Goal: Information Seeking & Learning: Check status

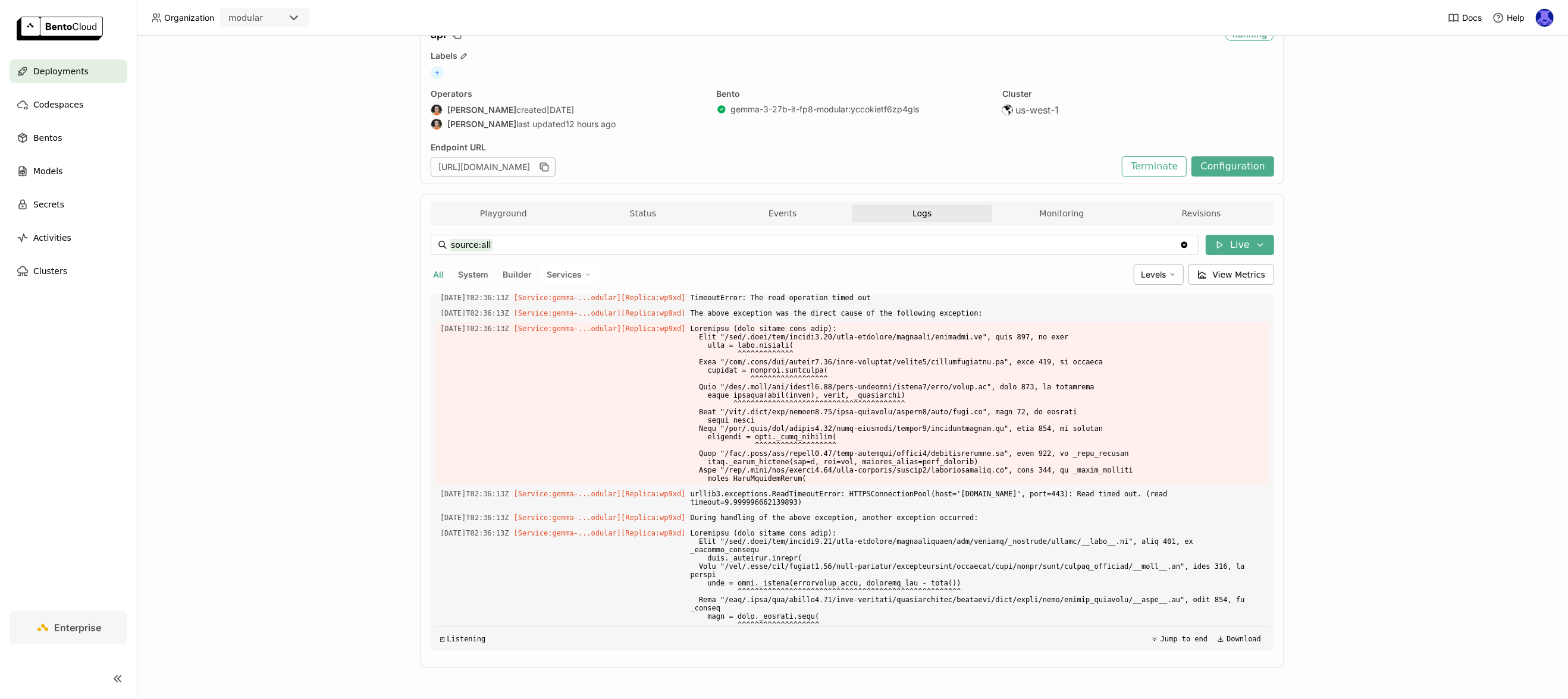
scroll to position [3711, 0]
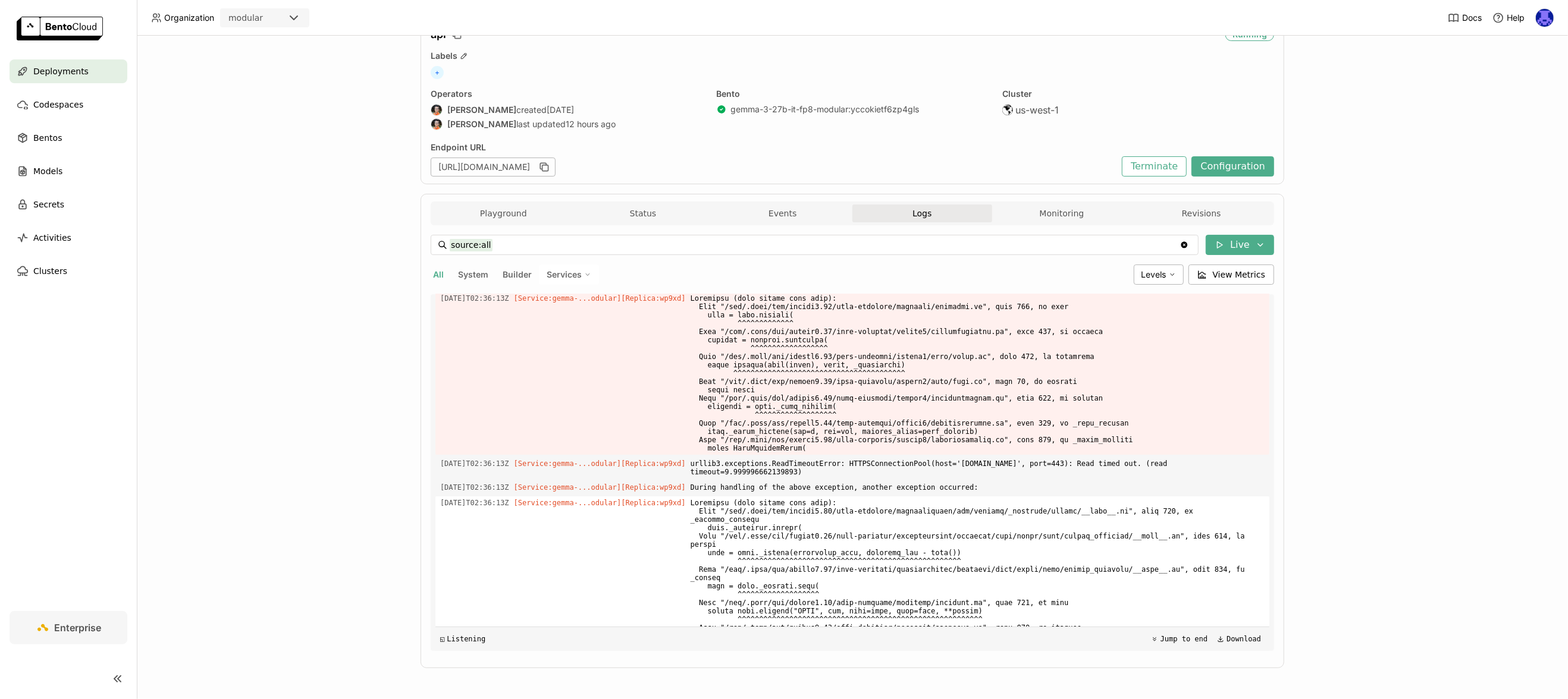
drag, startPoint x: 826, startPoint y: 617, endPoint x: 688, endPoint y: 548, distance: 154.3
click at [688, 548] on div "Load older logs 2025-09-16T19:28:23Z [Service:gemma-...odular] [Replica: wp9xd …" at bounding box center [852, 473] width 834 height 357
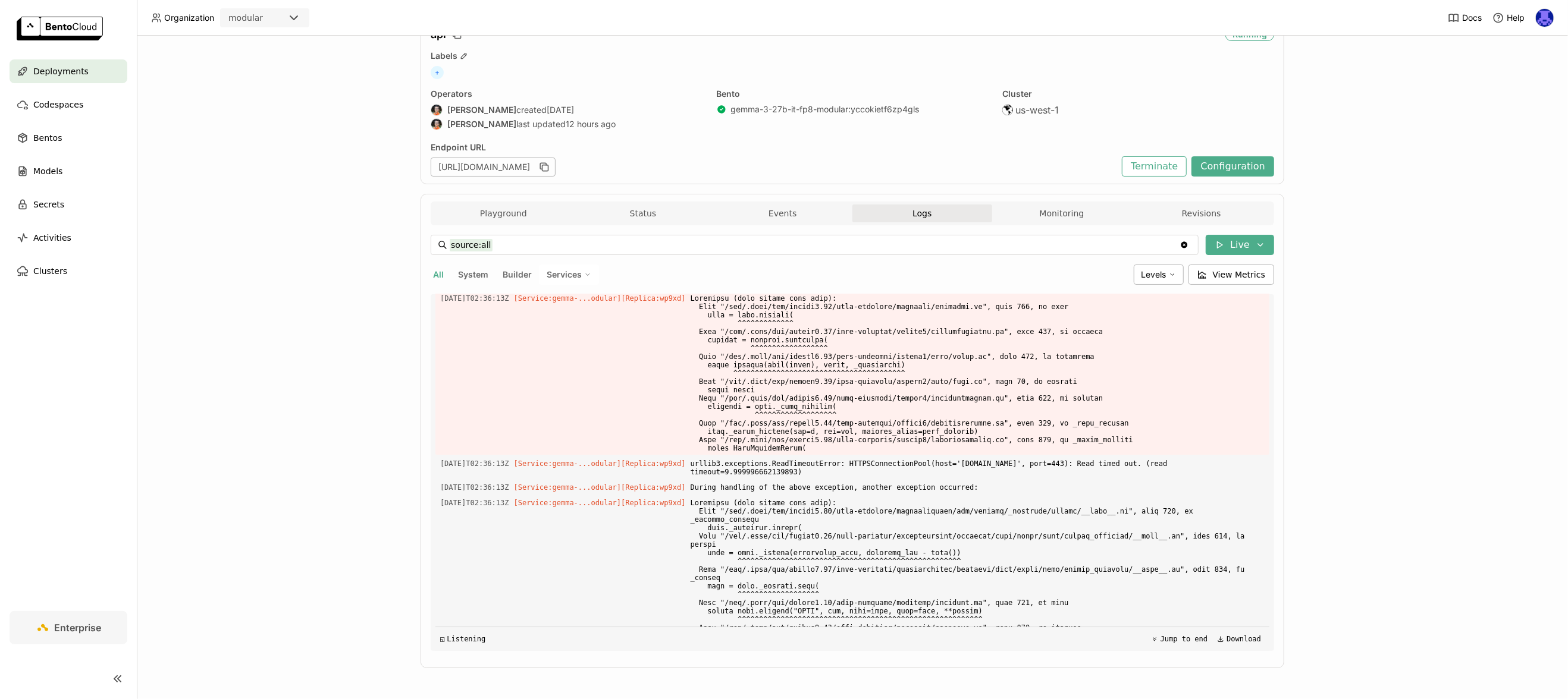
click at [828, 627] on div "◱ Listening Jump to end Download" at bounding box center [852, 639] width 834 height 25
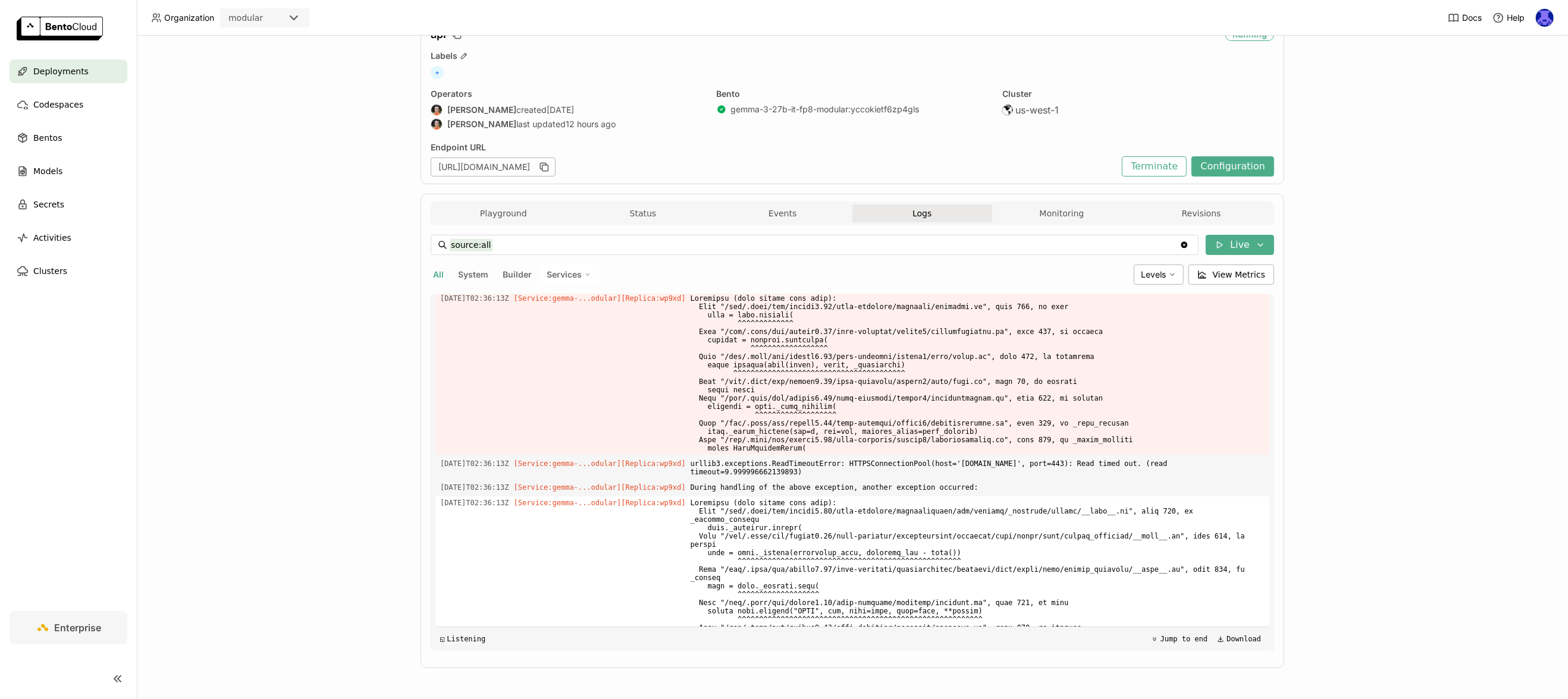
drag, startPoint x: 522, startPoint y: 606, endPoint x: 442, endPoint y: 601, distance: 80.2
click at [442, 601] on div "Load older logs 2025-09-16T19:28:23Z [Service:gemma-...odular] [Replica: wp9xd …" at bounding box center [852, 473] width 834 height 357
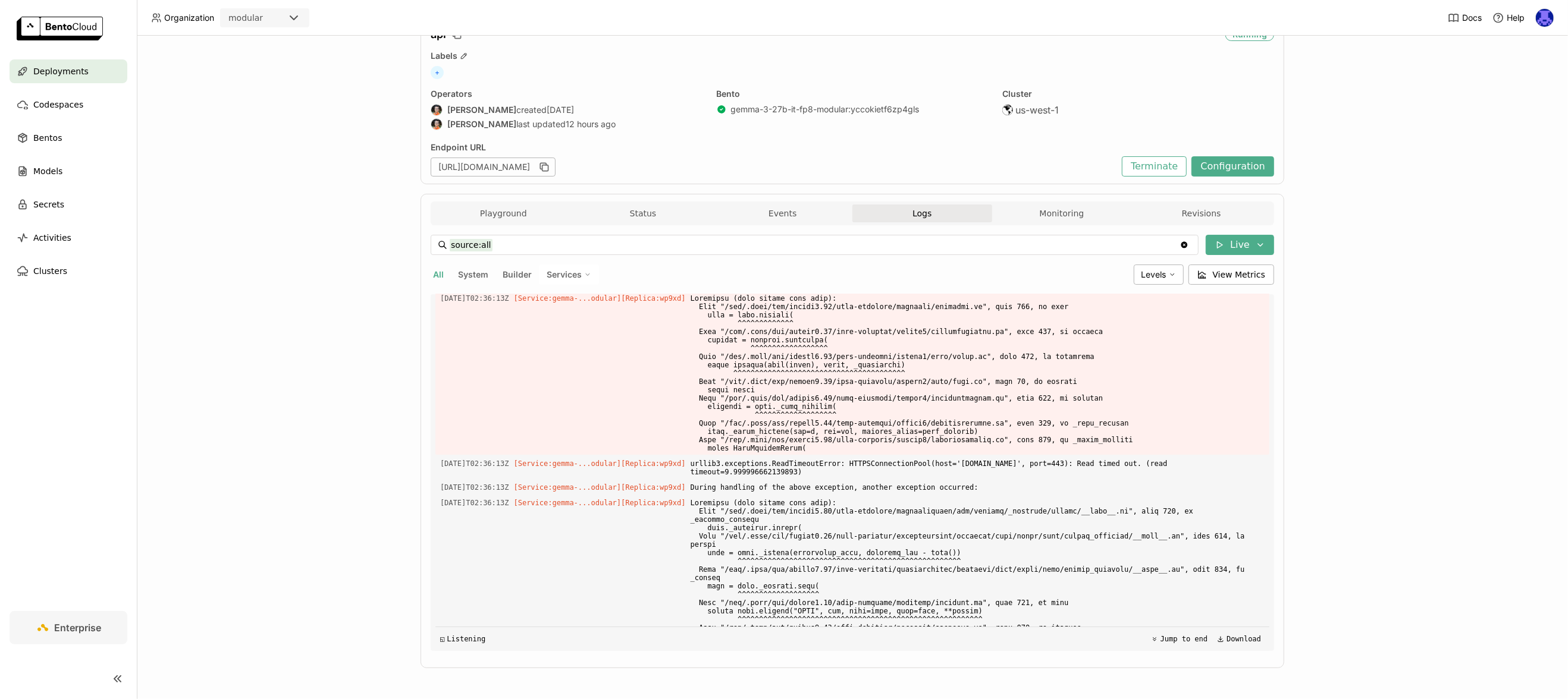
click at [509, 695] on span "[DATE]T02:36:13Z" at bounding box center [474, 702] width 69 height 13
drag, startPoint x: 522, startPoint y: 609, endPoint x: 438, endPoint y: 607, distance: 84.0
click at [438, 695] on div "2025-09-17T02:36:13Z [Service:gemma-...odular] [Replica: wp9xd ] requests.excep…" at bounding box center [852, 706] width 834 height 22
copy span "[DATE]T02:36:13Z"
